Goal: Information Seeking & Learning: Learn about a topic

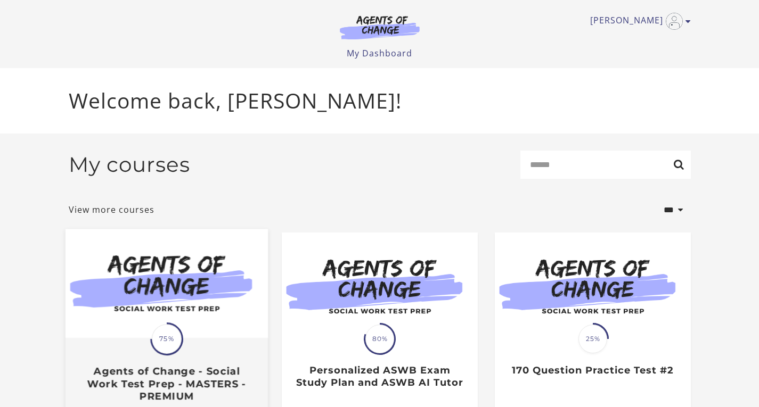
click at [162, 383] on h3 "Agents of Change - Social Work Test Prep - MASTERS - PREMIUM" at bounding box center [166, 384] width 179 height 37
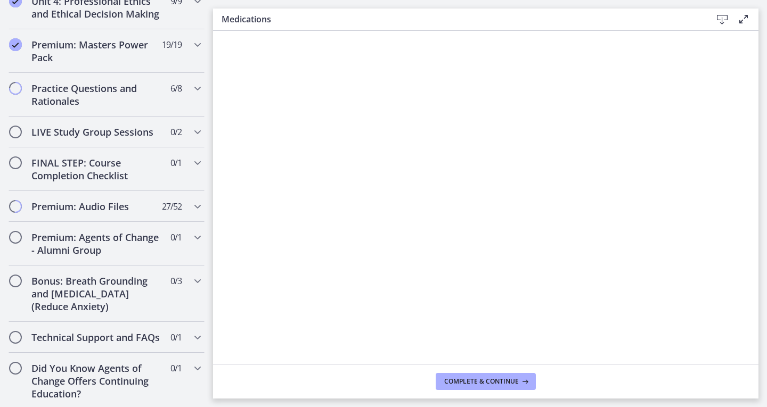
scroll to position [1174, 0]
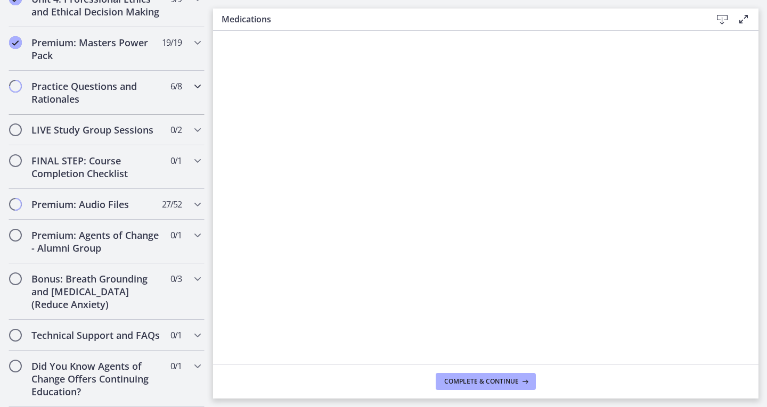
click at [152, 87] on h2 "Practice Questions and Rationales" at bounding box center [96, 93] width 130 height 26
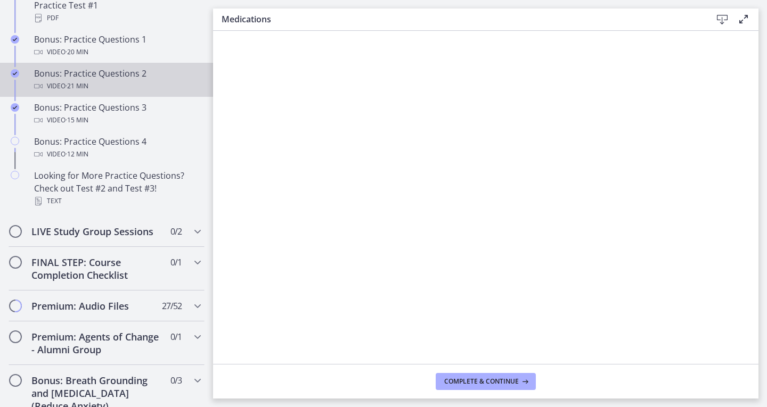
scroll to position [719, 0]
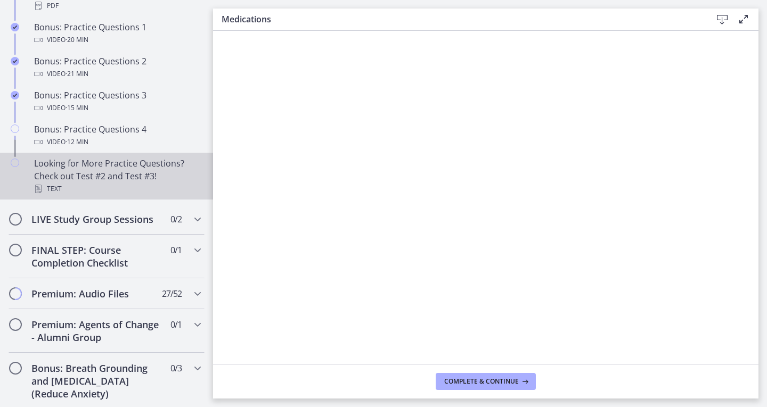
click at [128, 186] on div "Looking for More Practice Questions? Check out Test #2 and Test #3! Text" at bounding box center [117, 176] width 166 height 38
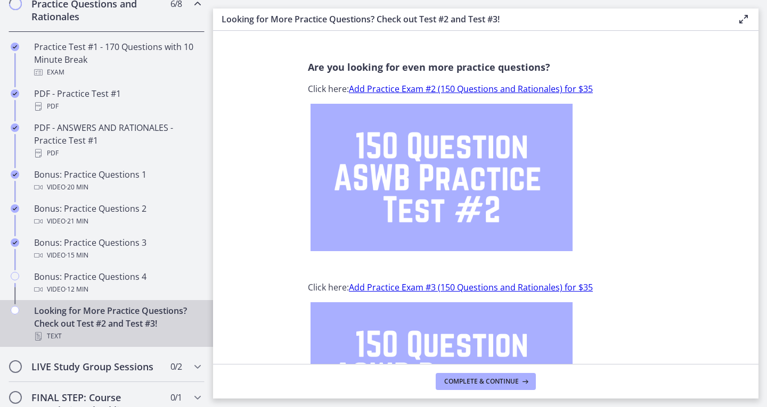
scroll to position [833, 0]
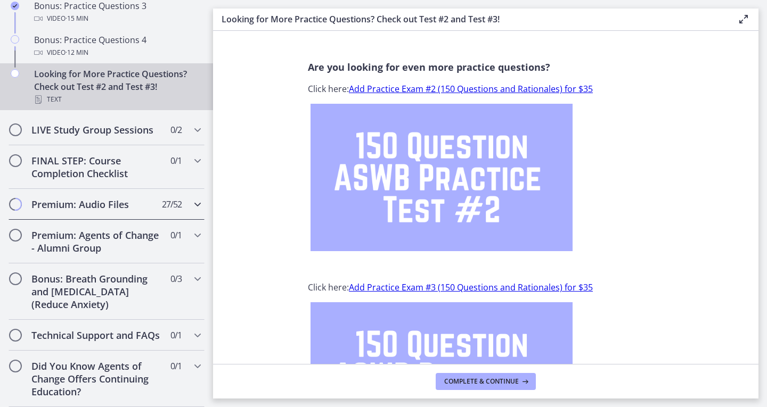
click at [131, 198] on h2 "Premium: Audio Files" at bounding box center [96, 204] width 130 height 13
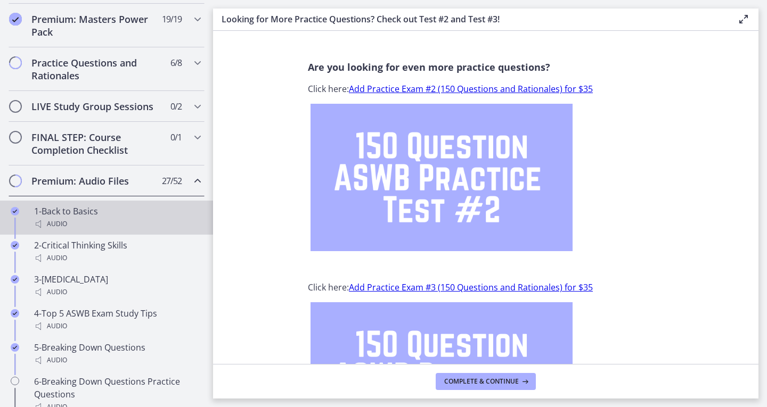
scroll to position [513, 0]
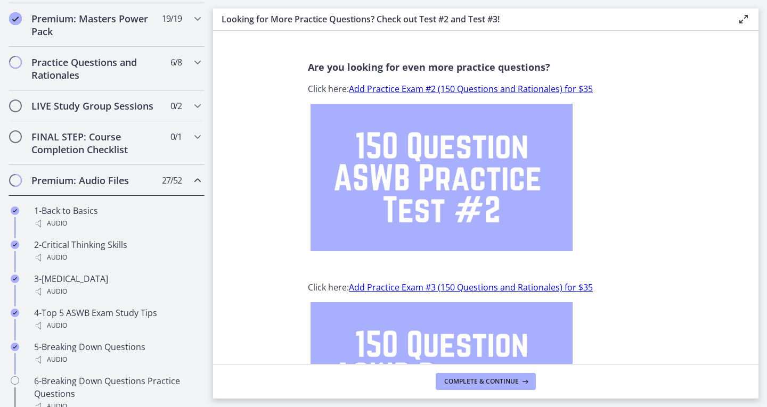
click at [191, 187] on icon "Chapters" at bounding box center [197, 180] width 13 height 13
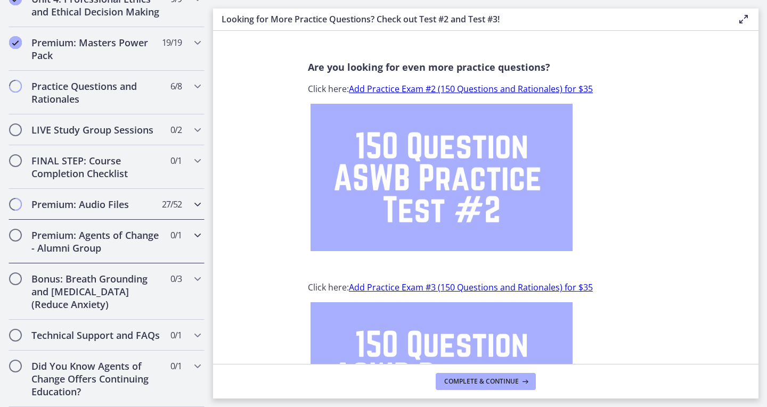
scroll to position [514, 0]
click at [169, 199] on div "Premium: Audio Files 27 / 52 Completed" at bounding box center [107, 204] width 196 height 31
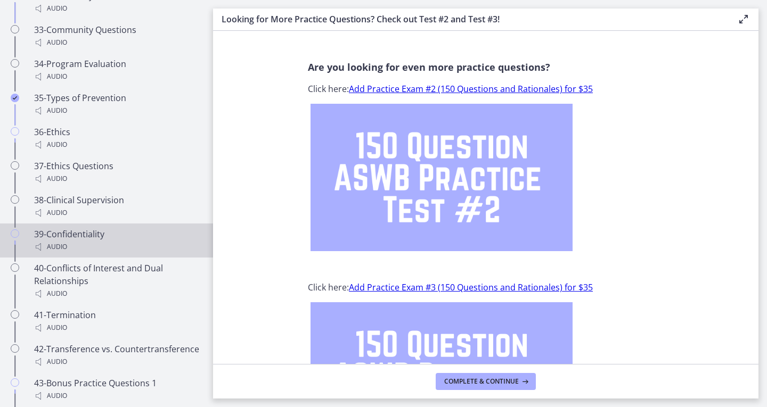
scroll to position [1822, 0]
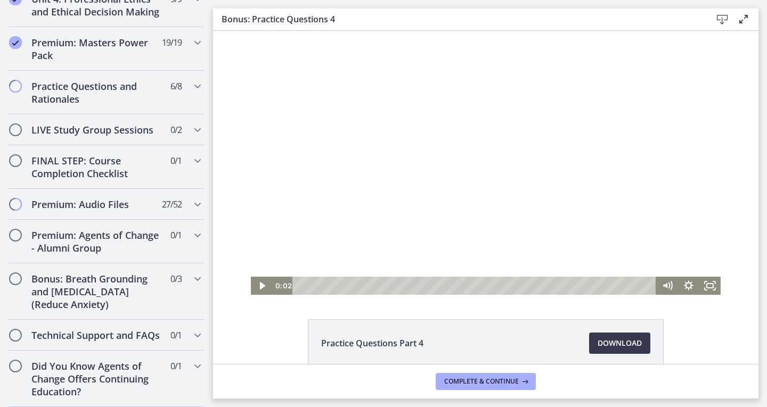
scroll to position [1174, 0]
click at [107, 198] on h2 "Premium: Audio Files" at bounding box center [96, 204] width 130 height 13
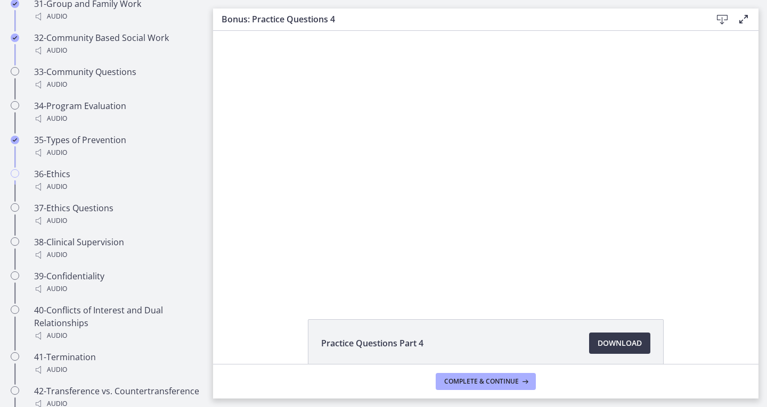
scroll to position [1794, 0]
